Goal: Information Seeking & Learning: Learn about a topic

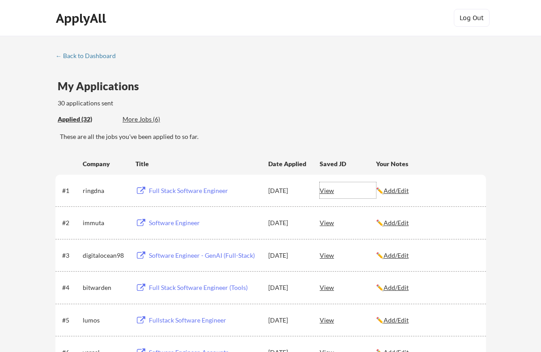
click at [329, 191] on div "View" at bounding box center [347, 190] width 56 height 16
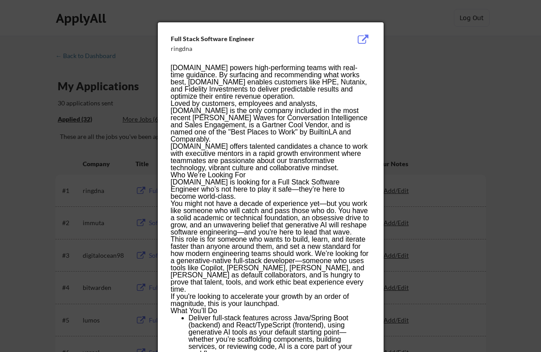
click at [85, 25] on div at bounding box center [270, 176] width 541 height 352
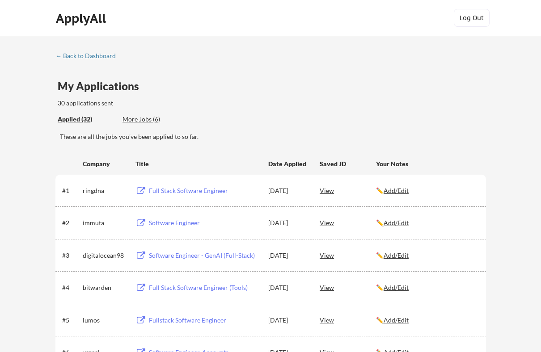
scroll to position [5, 0]
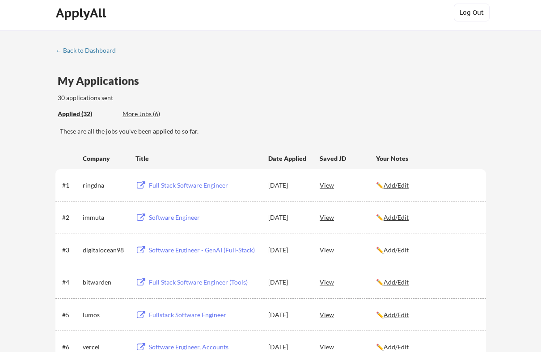
click at [328, 219] on div "View" at bounding box center [347, 217] width 56 height 16
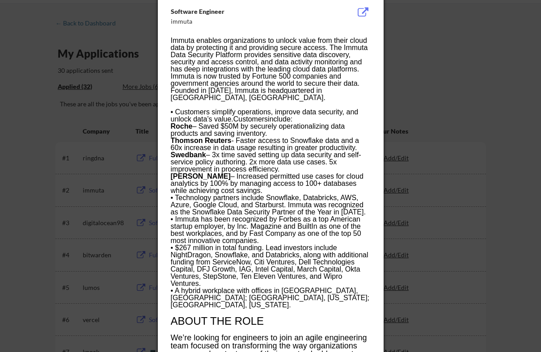
scroll to position [0, 0]
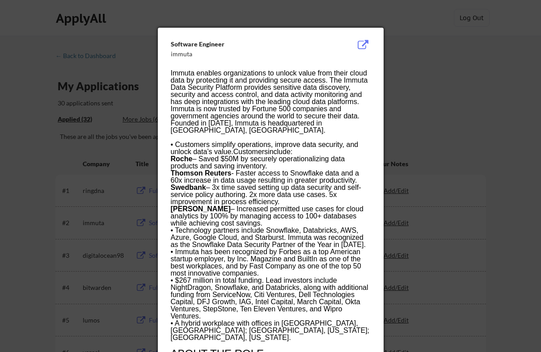
click at [406, 25] on div at bounding box center [270, 176] width 541 height 352
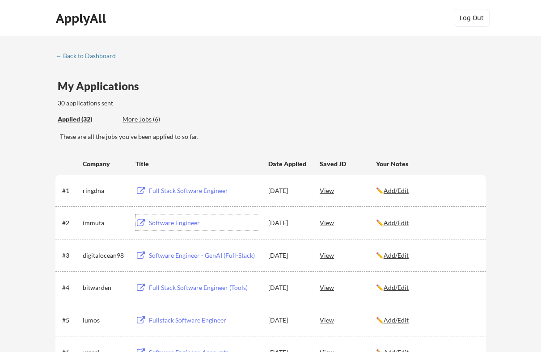
click at [188, 223] on div "Software Engineer" at bounding box center [204, 222] width 111 height 9
click at [186, 193] on div "Full Stack Software Engineer" at bounding box center [204, 190] width 111 height 9
click at [142, 121] on div "More Jobs (6)" at bounding box center [155, 119] width 66 height 9
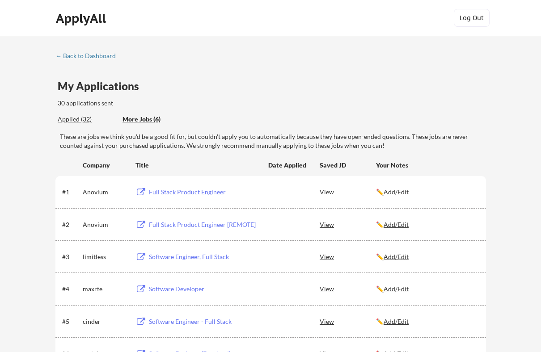
click at [82, 117] on div "Applied (32)" at bounding box center [87, 119] width 58 height 9
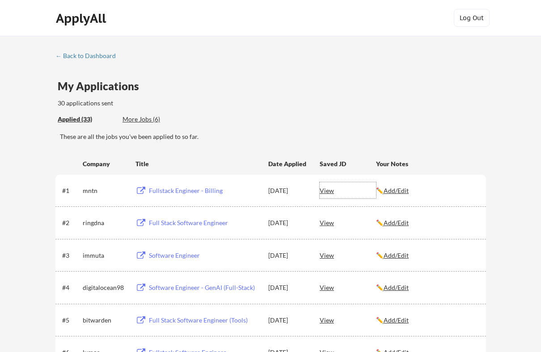
click at [323, 191] on div "View" at bounding box center [347, 190] width 56 height 16
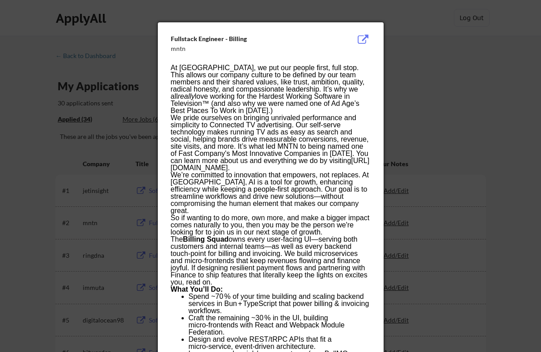
click at [429, 48] on div at bounding box center [270, 176] width 541 height 352
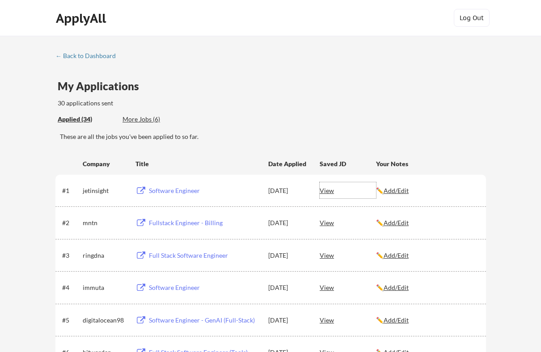
click at [330, 190] on div "View" at bounding box center [347, 190] width 56 height 16
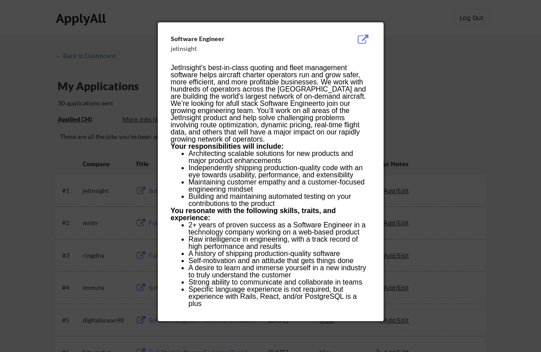
click at [407, 65] on div at bounding box center [270, 176] width 541 height 352
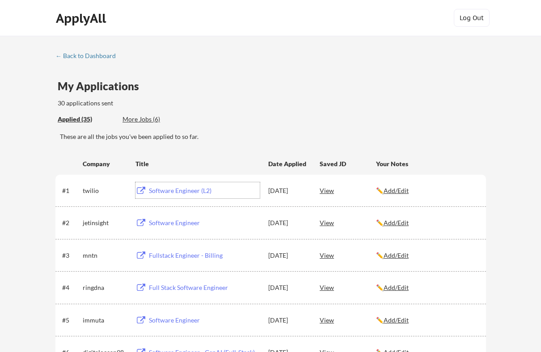
click at [208, 189] on div "Software Engineer (L2)" at bounding box center [204, 190] width 111 height 9
click at [207, 192] on div "Software Engineer (Consumer)" at bounding box center [204, 190] width 111 height 9
click at [331, 191] on div "View" at bounding box center [347, 190] width 56 height 16
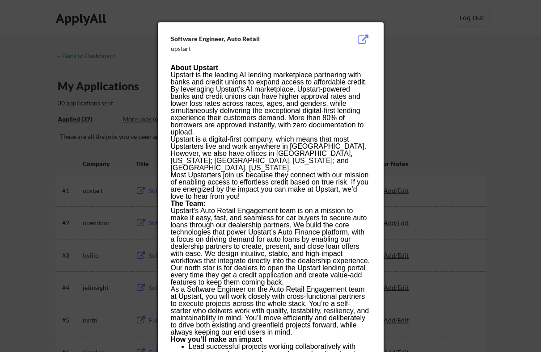
click at [309, 12] on div at bounding box center [270, 176] width 541 height 352
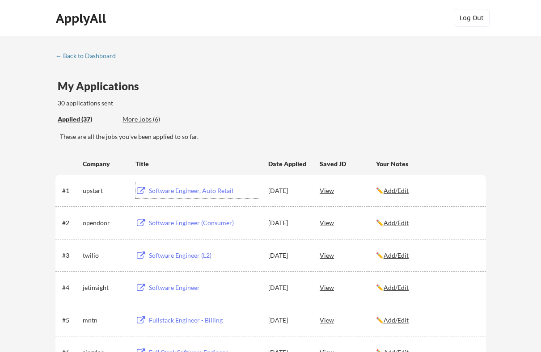
click at [169, 187] on div "Software Engineer, Auto Retail" at bounding box center [204, 190] width 111 height 9
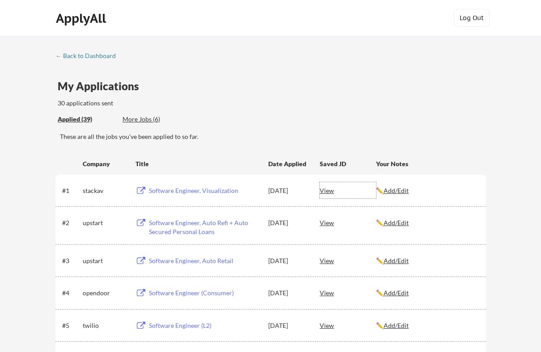
click at [332, 192] on div "View" at bounding box center [347, 190] width 56 height 16
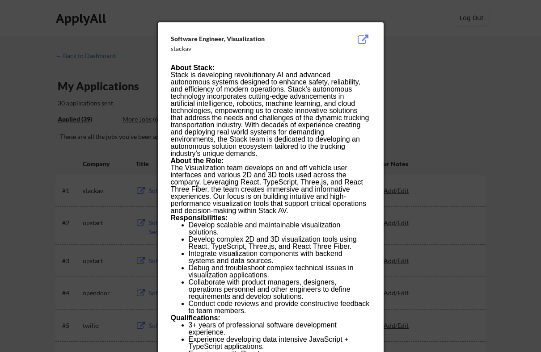
click at [420, 43] on div at bounding box center [270, 176] width 541 height 352
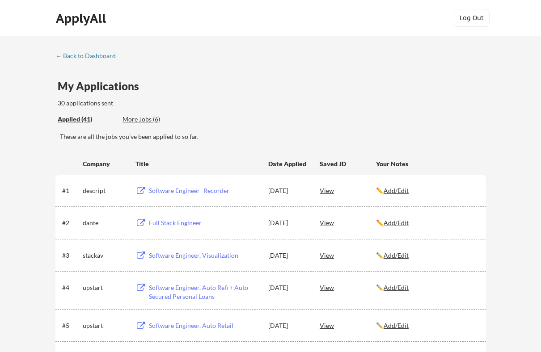
click at [186, 222] on div "Full Stack Engineer" at bounding box center [204, 222] width 111 height 9
click at [162, 190] on div "Software Engineer- Recorder" at bounding box center [204, 190] width 111 height 9
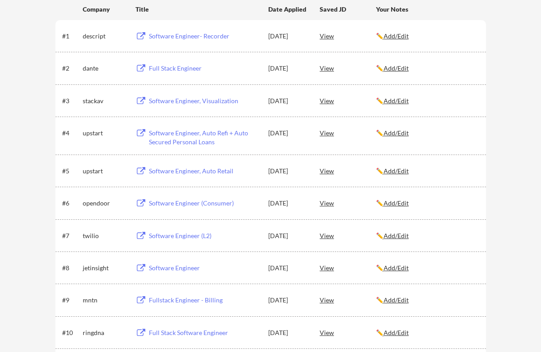
scroll to position [154, 0]
click at [216, 135] on div "Software Engineer, Auto Refi + Auto Secured Personal Loans" at bounding box center [204, 138] width 111 height 17
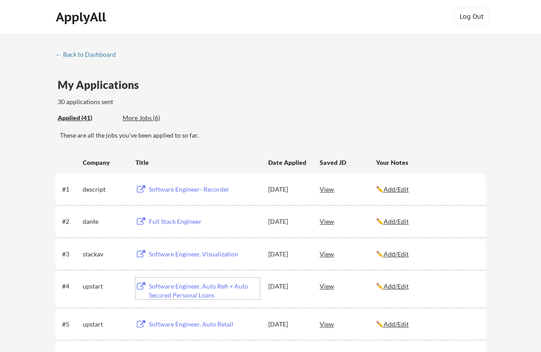
scroll to position [0, 0]
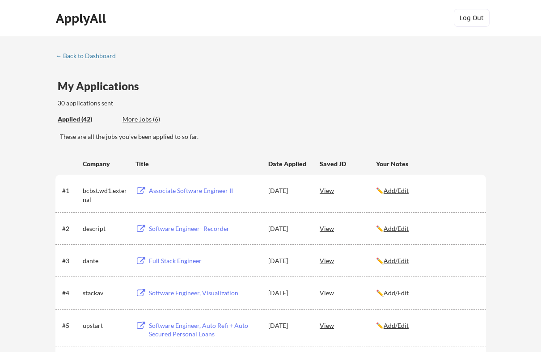
click at [329, 192] on div "View" at bounding box center [347, 190] width 56 height 16
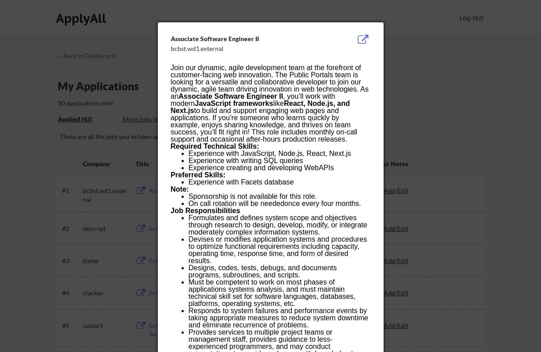
click at [402, 42] on div at bounding box center [270, 176] width 541 height 352
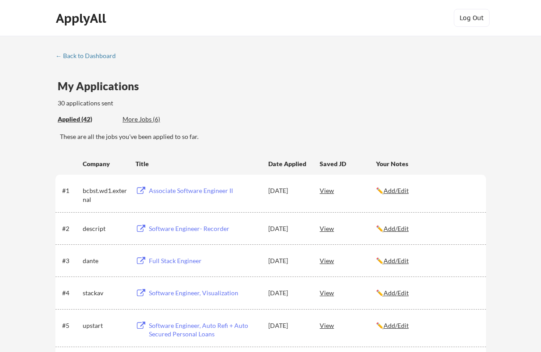
click at [177, 189] on div "Associate Software Engineer II" at bounding box center [204, 190] width 111 height 9
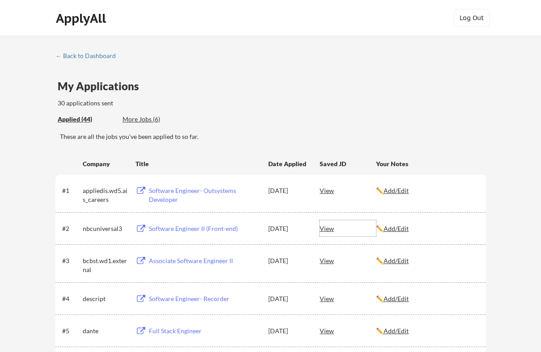
click at [322, 229] on div "View" at bounding box center [347, 228] width 56 height 16
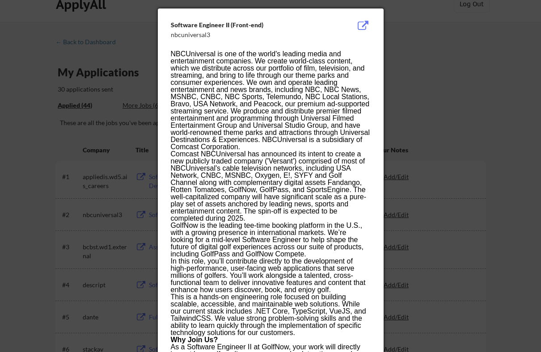
scroll to position [7, 0]
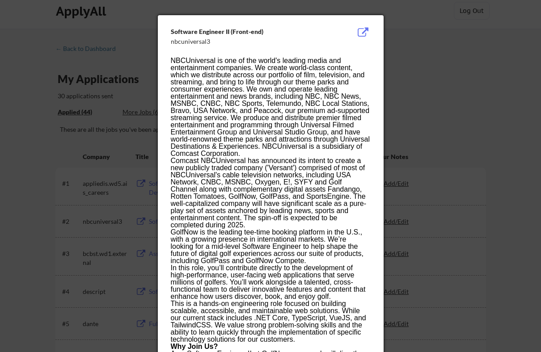
click at [411, 42] on div at bounding box center [270, 176] width 541 height 352
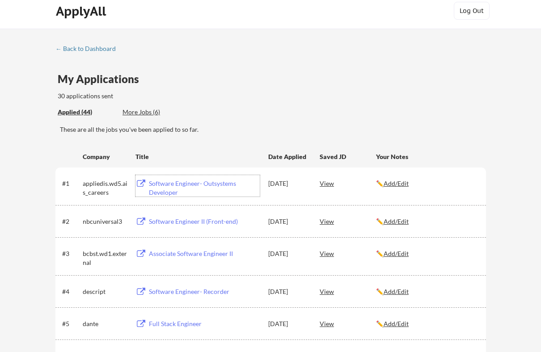
click at [189, 184] on div "Software Engineer- Outsystems Developer" at bounding box center [204, 187] width 111 height 17
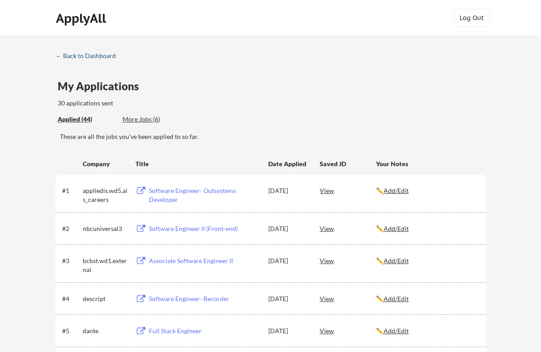
click at [61, 53] on div "← Back to Dashboard" at bounding box center [88, 56] width 67 height 6
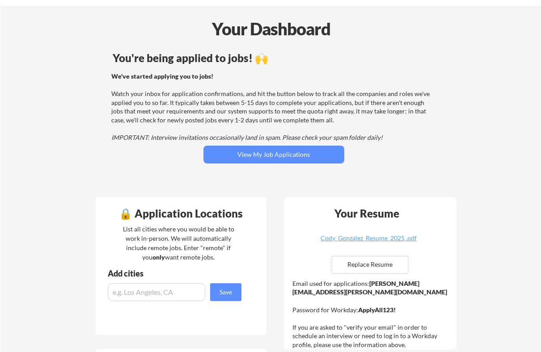
scroll to position [26, 0]
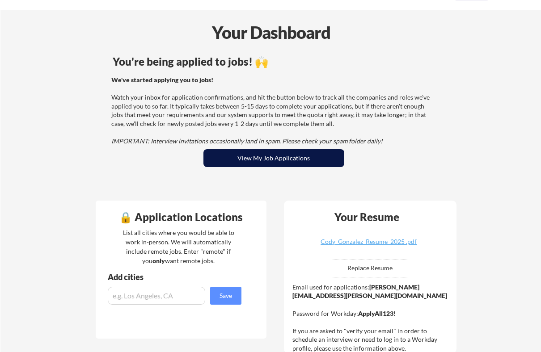
click at [245, 157] on button "View My Job Applications" at bounding box center [273, 158] width 141 height 18
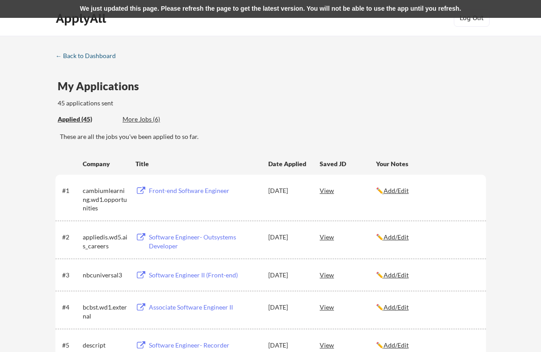
click at [106, 59] on link "← Back to Dashboard" at bounding box center [88, 56] width 67 height 9
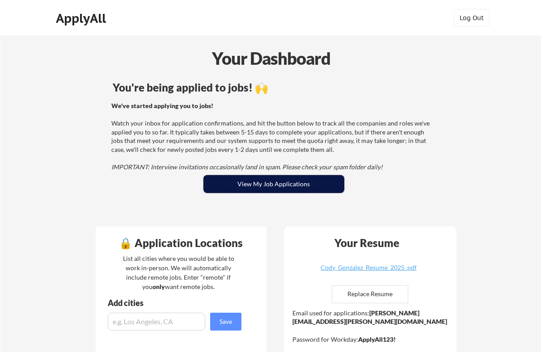
click at [226, 184] on button "View My Job Applications" at bounding box center [273, 184] width 141 height 18
